Goal: Find specific page/section: Locate a particular part of the current website

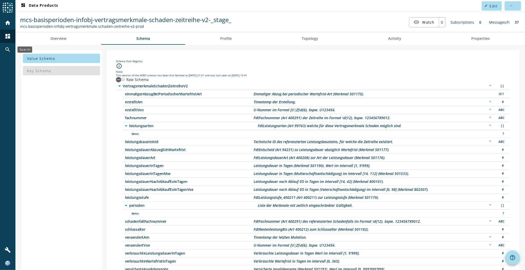
click at [7, 47] on mat-icon "search" at bounding box center [8, 50] width 6 height 6
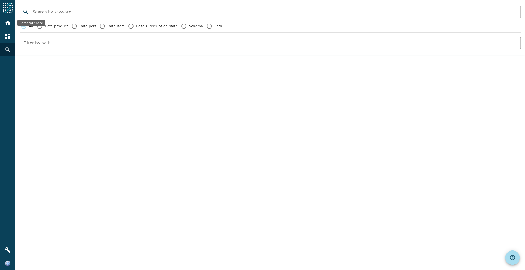
click at [4, 22] on div "home" at bounding box center [7, 22] width 13 height 13
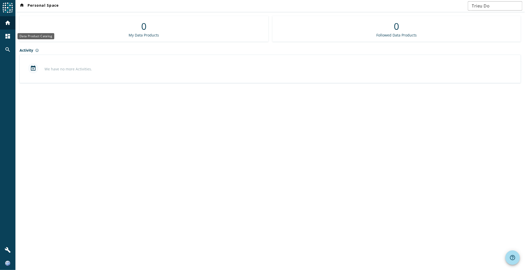
click at [9, 35] on mat-icon "dashboard" at bounding box center [8, 36] width 6 height 6
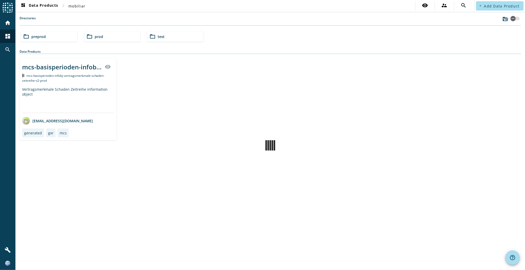
click at [39, 35] on span "preprod" at bounding box center [38, 36] width 14 height 5
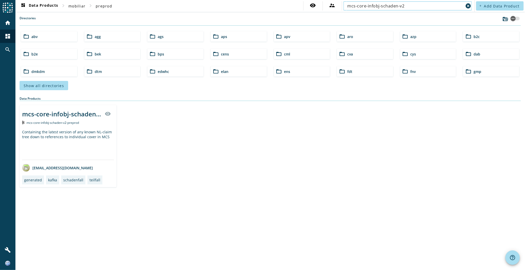
type input "mcs-core-infobj-schaden-v2"
click at [53, 114] on div "mcs-core-infobj-schaden-v2-_stage_" at bounding box center [61, 114] width 79 height 8
